Goal: Navigation & Orientation: Understand site structure

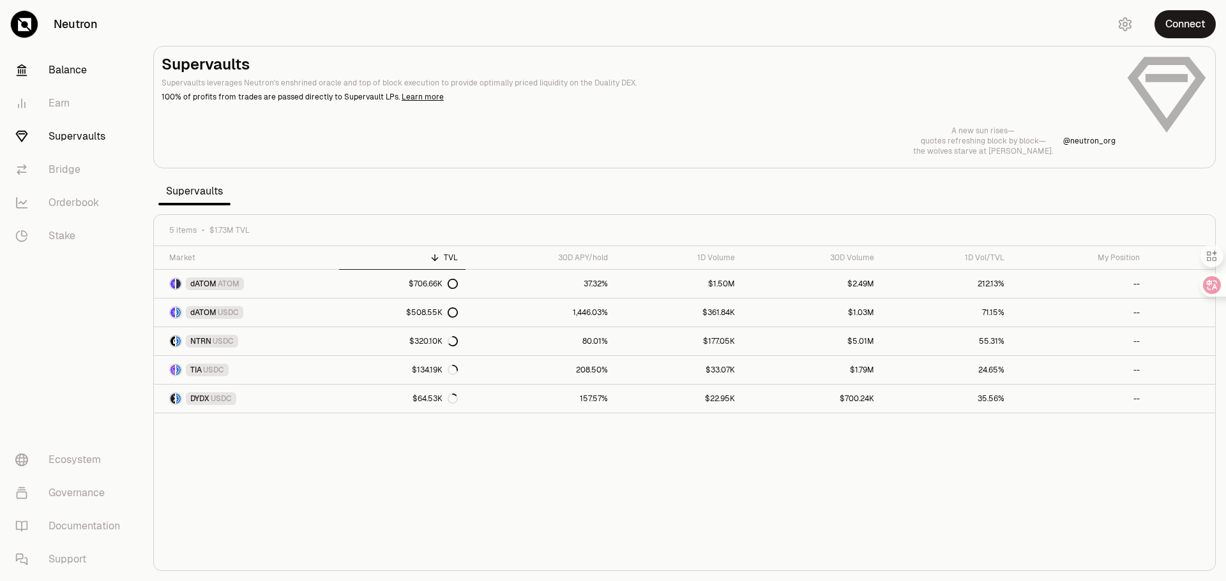
click at [70, 67] on link "Balance" at bounding box center [71, 70] width 133 height 33
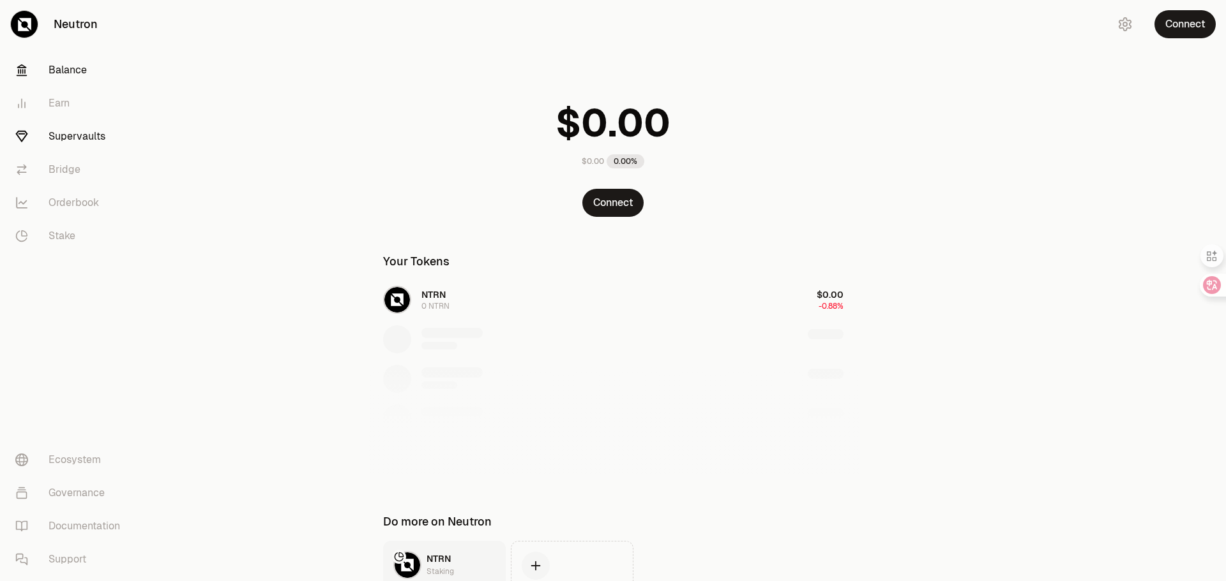
click at [70, 137] on link "Supervaults" at bounding box center [71, 136] width 133 height 33
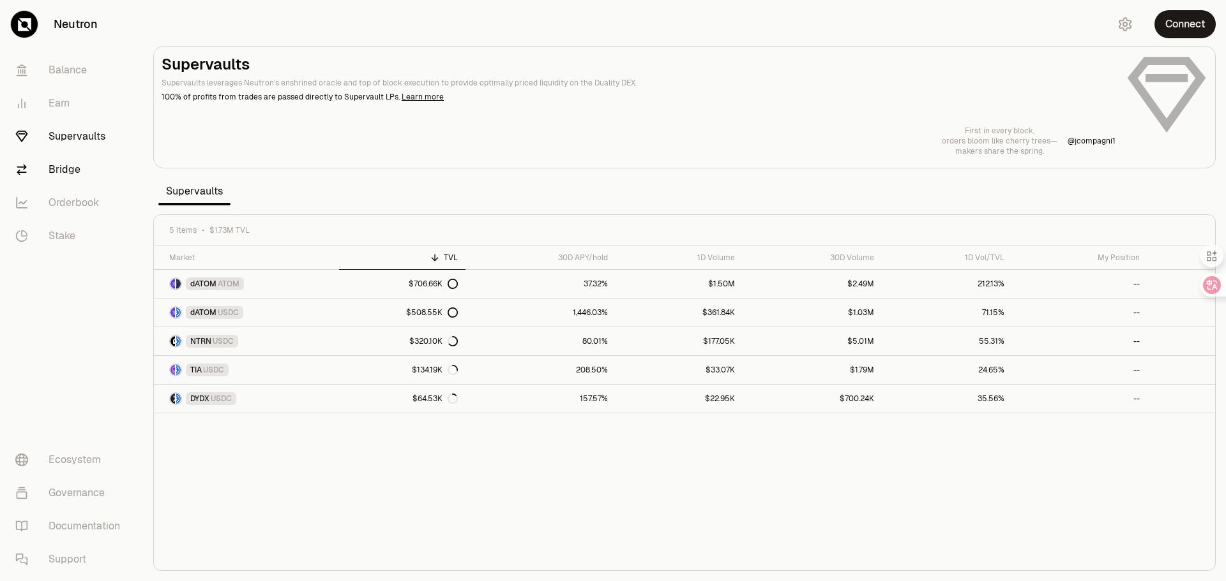
click at [64, 174] on link "Bridge" at bounding box center [71, 169] width 133 height 33
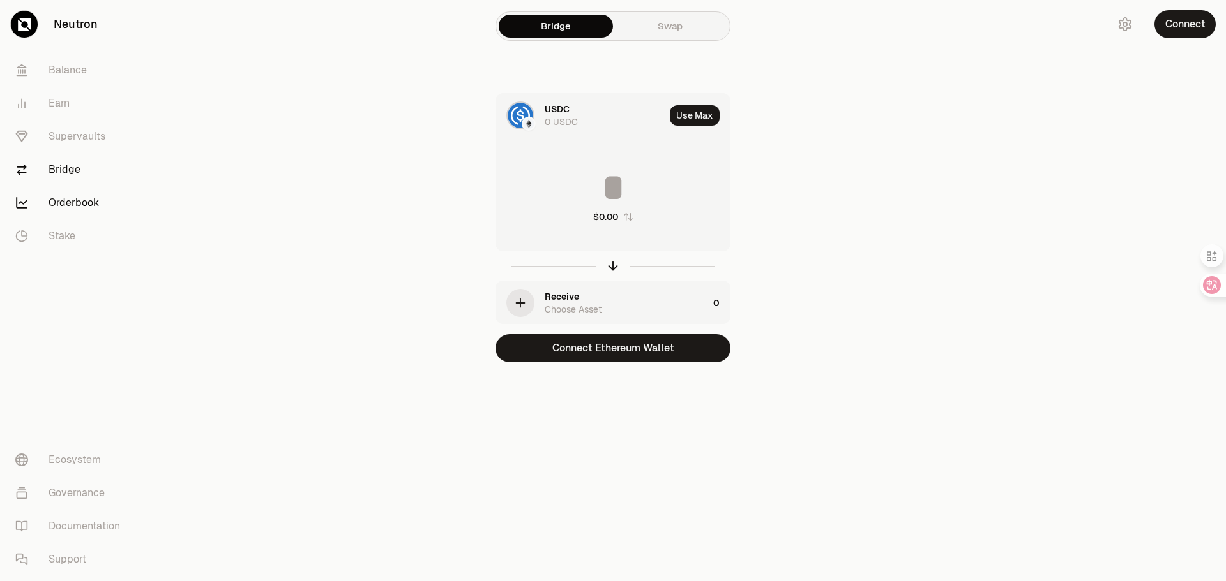
click at [66, 206] on link "Orderbook" at bounding box center [71, 202] width 133 height 33
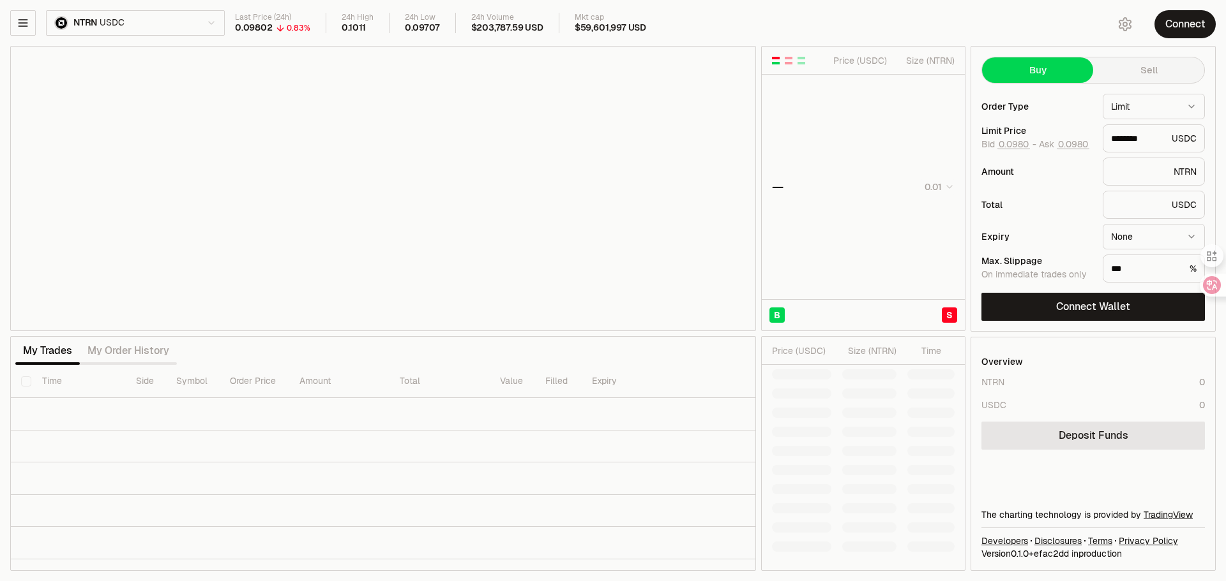
type input "********"
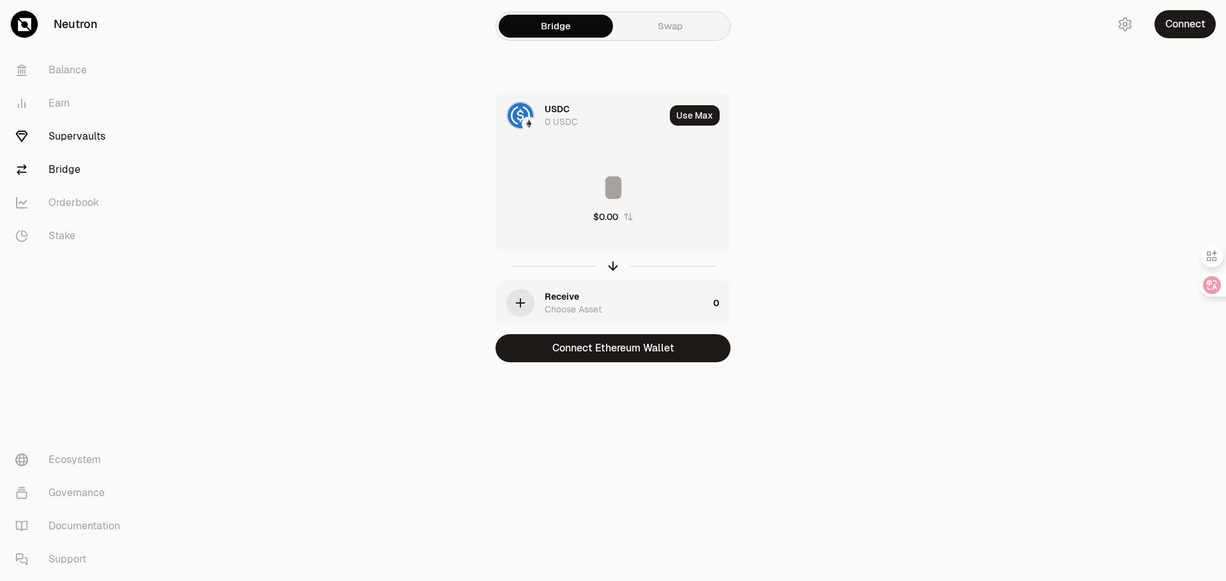
click at [82, 130] on link "Supervaults" at bounding box center [71, 136] width 133 height 33
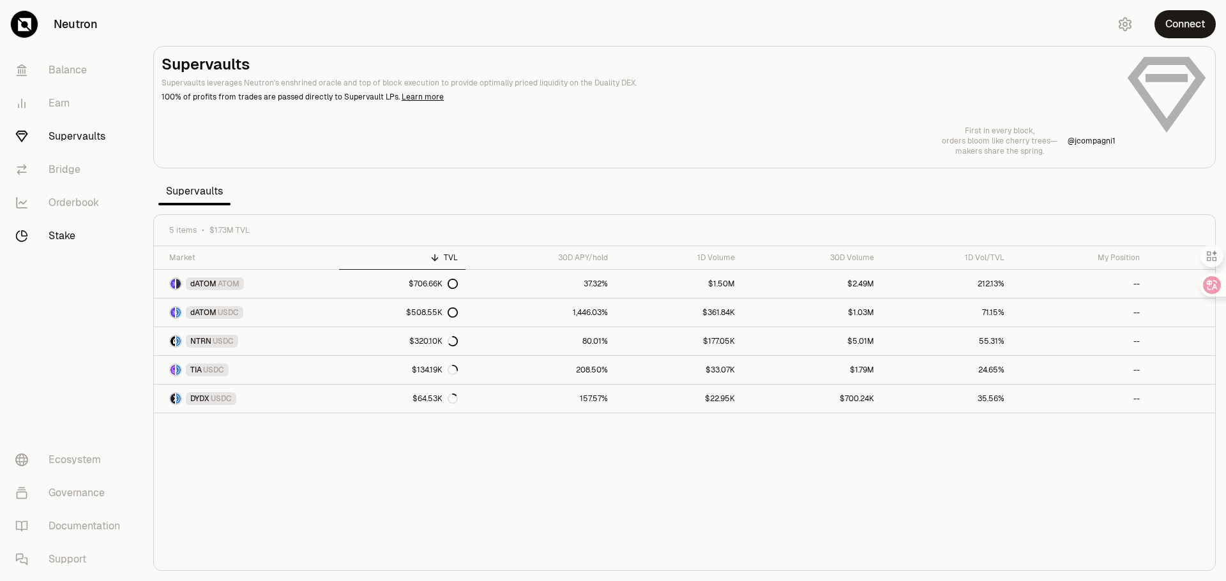
click at [63, 237] on link "Stake" at bounding box center [71, 236] width 133 height 33
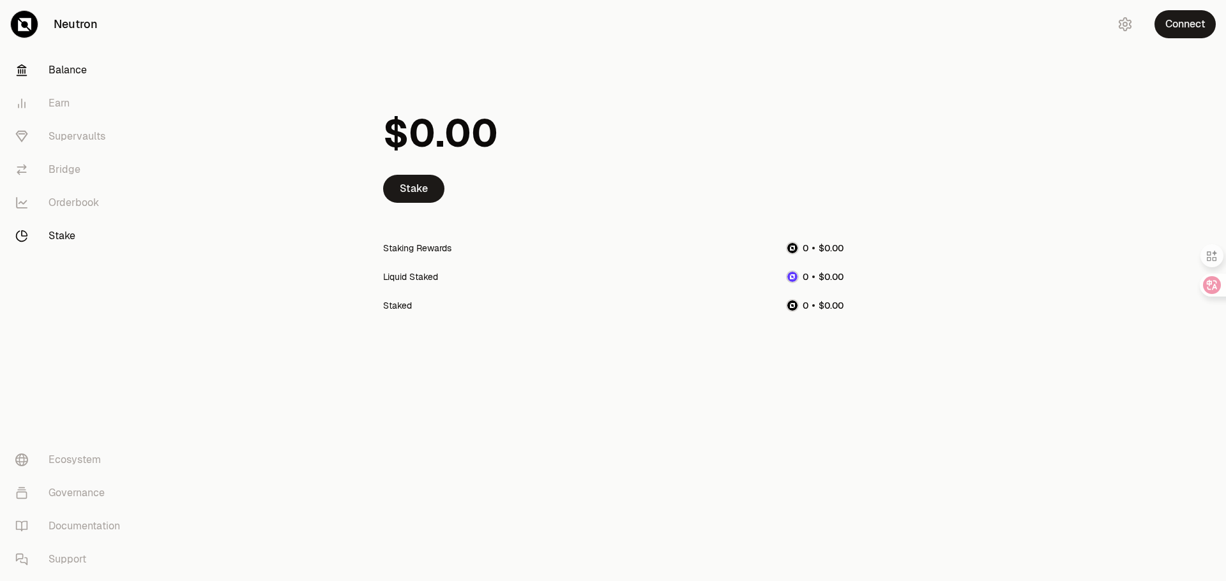
click at [57, 70] on link "Balance" at bounding box center [71, 70] width 133 height 33
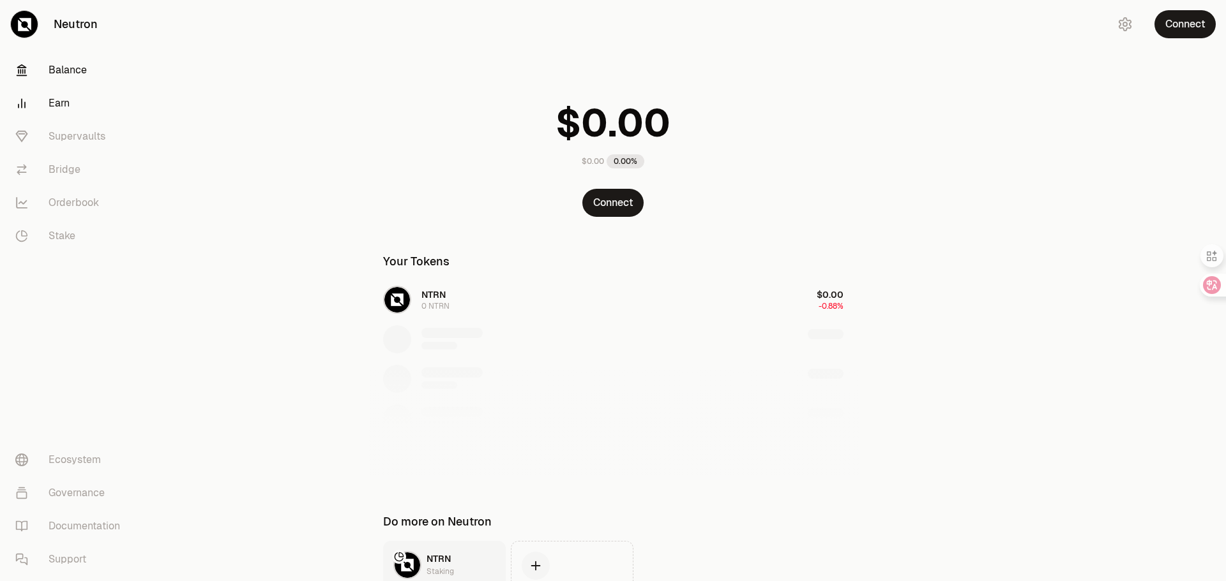
click at [62, 104] on link "Earn" at bounding box center [71, 103] width 133 height 33
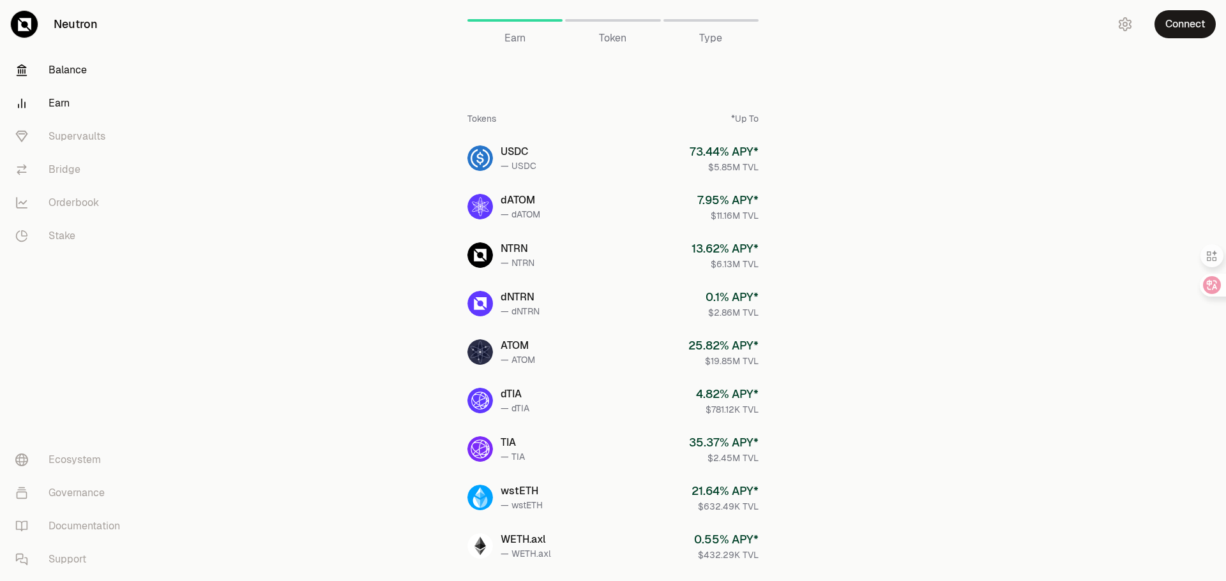
click at [74, 62] on link "Balance" at bounding box center [71, 70] width 133 height 33
